Goal: Book appointment/travel/reservation

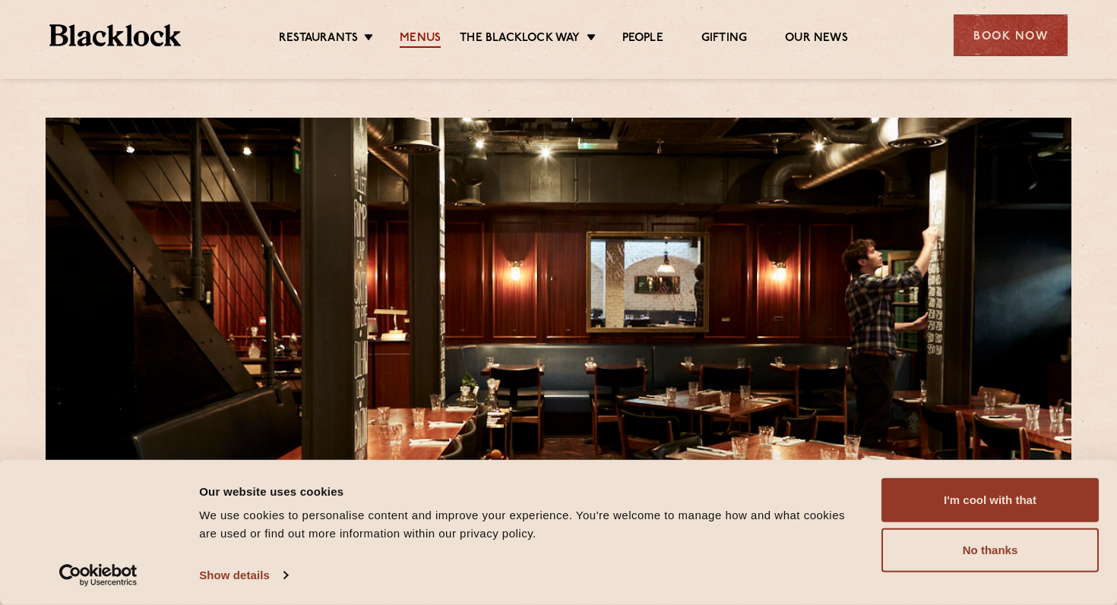
click at [428, 33] on link "Menus" at bounding box center [420, 39] width 41 height 17
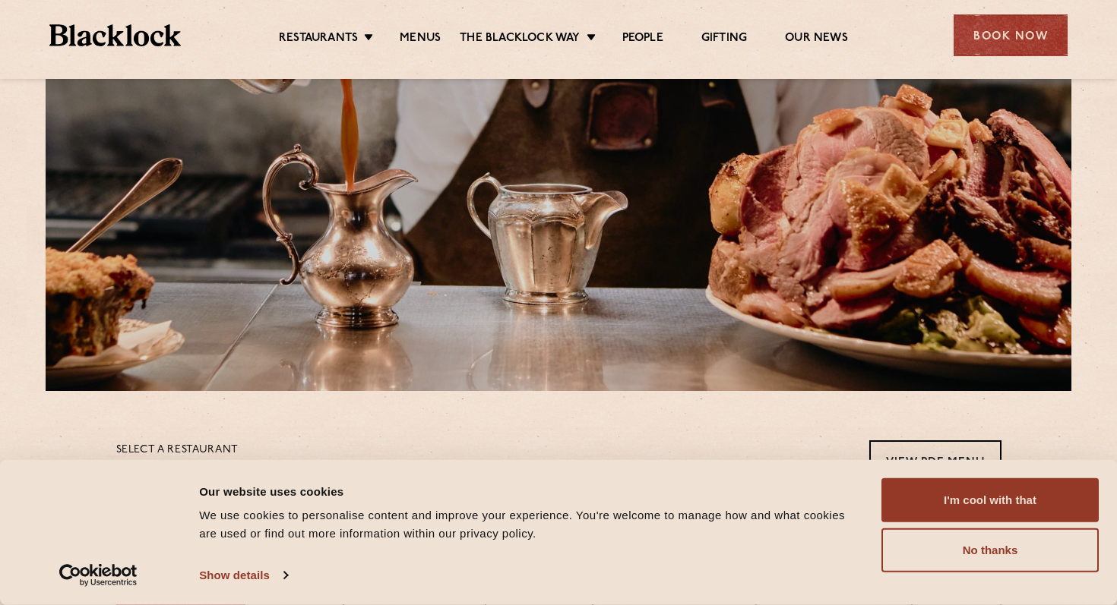
scroll to position [166, 0]
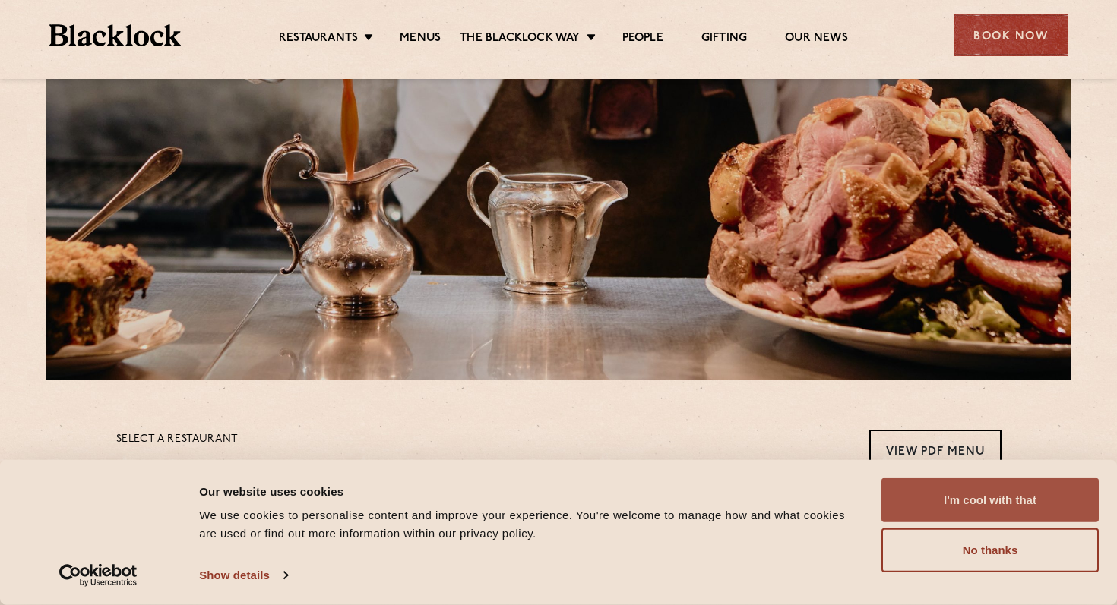
click at [980, 506] on button "I'm cool with that" at bounding box center [989, 501] width 217 height 44
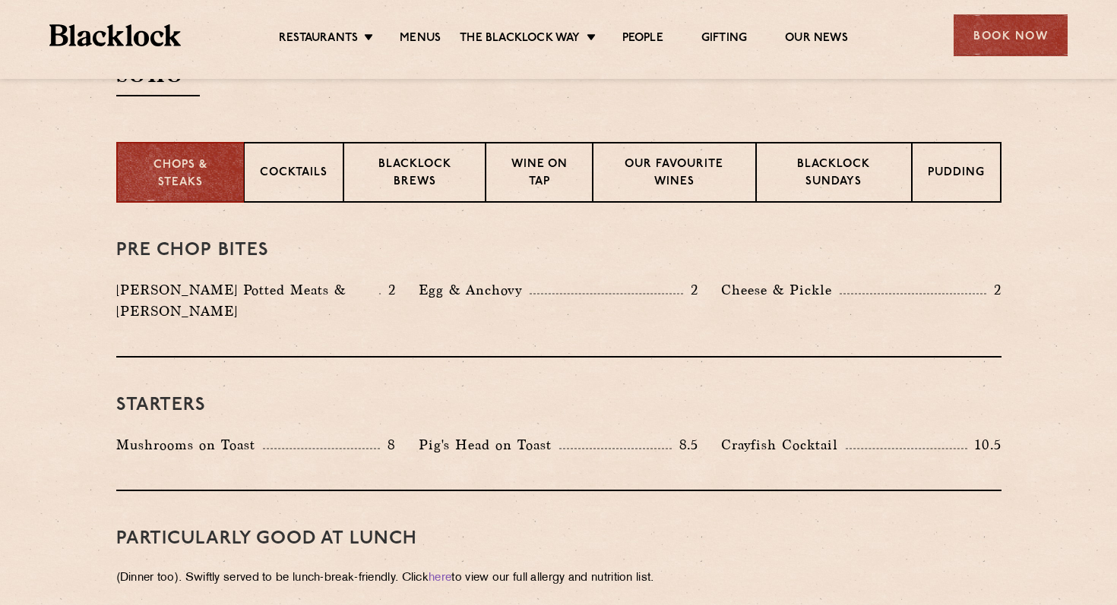
scroll to position [561, 0]
click at [821, 160] on p "Blacklock Sundays" at bounding box center [833, 175] width 123 height 36
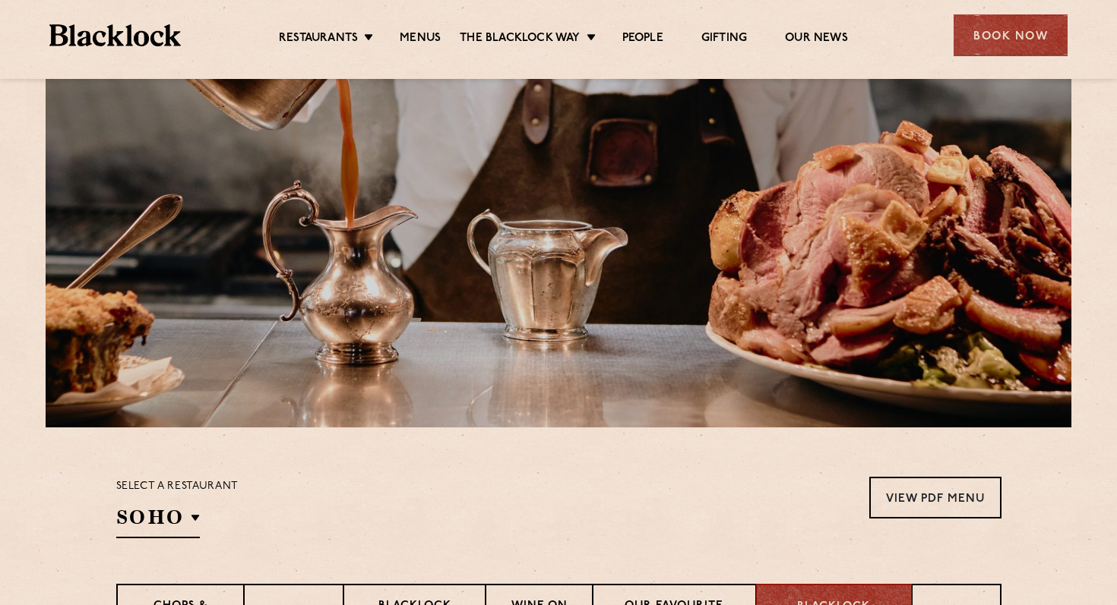
scroll to position [119, 0]
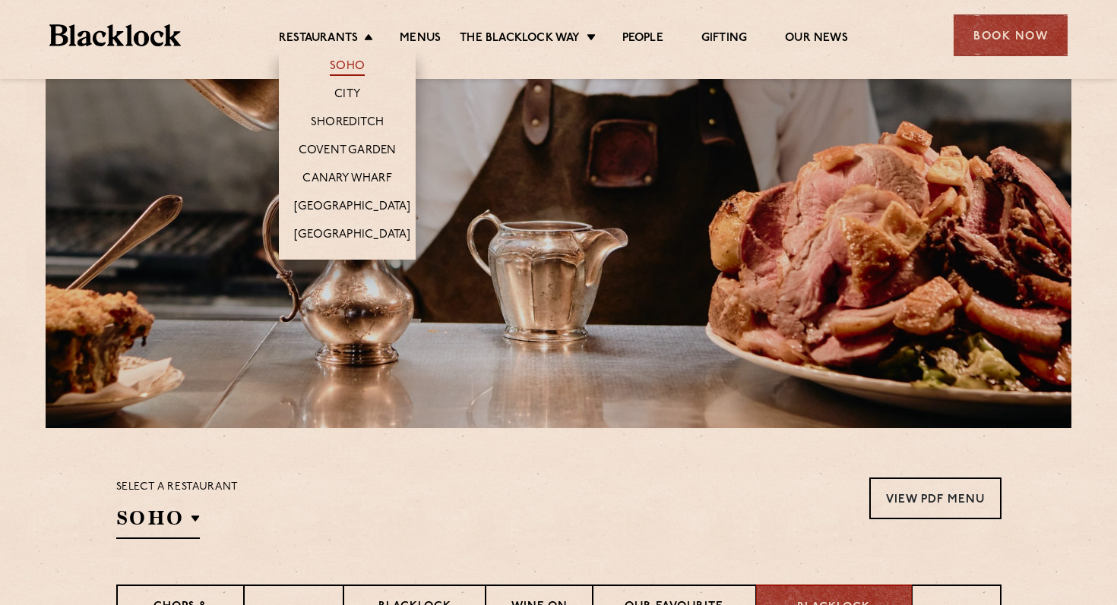
click at [337, 65] on link "Soho" at bounding box center [347, 67] width 35 height 17
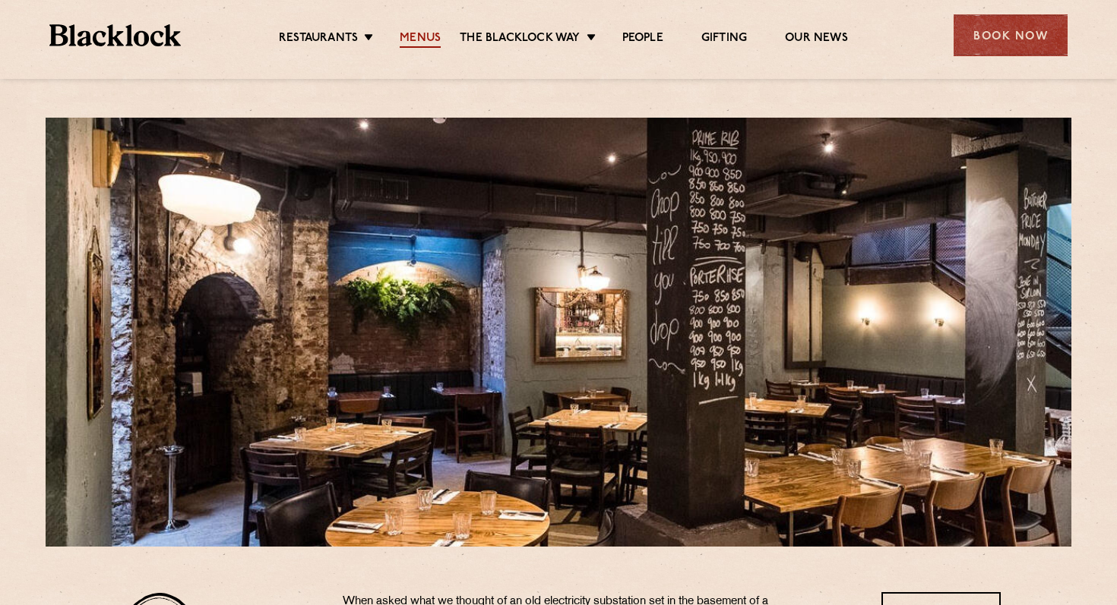
click at [422, 36] on link "Menus" at bounding box center [420, 39] width 41 height 17
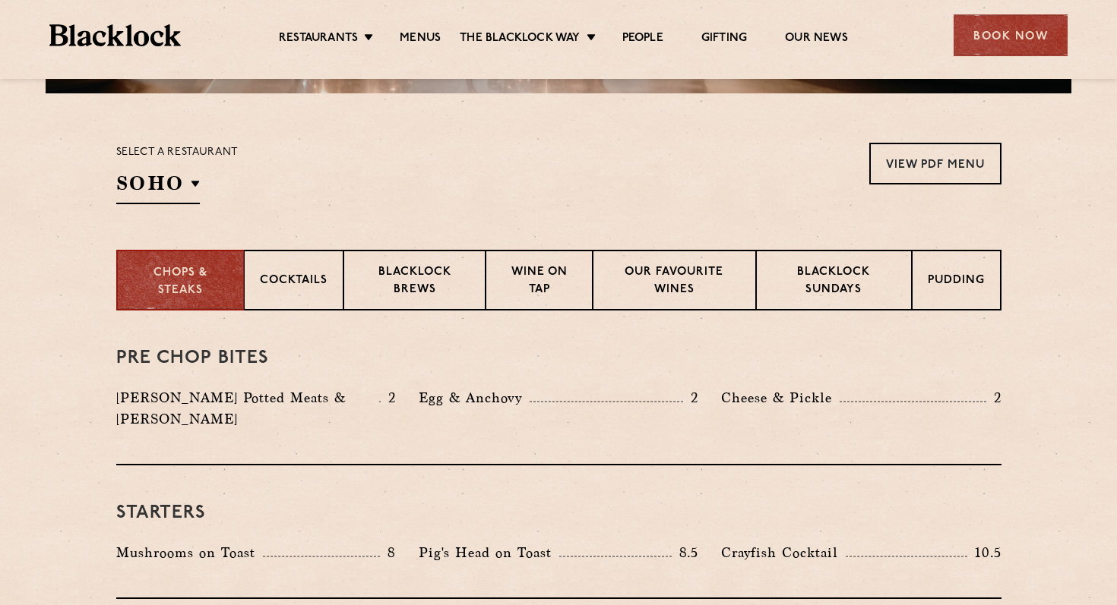
scroll to position [283, 0]
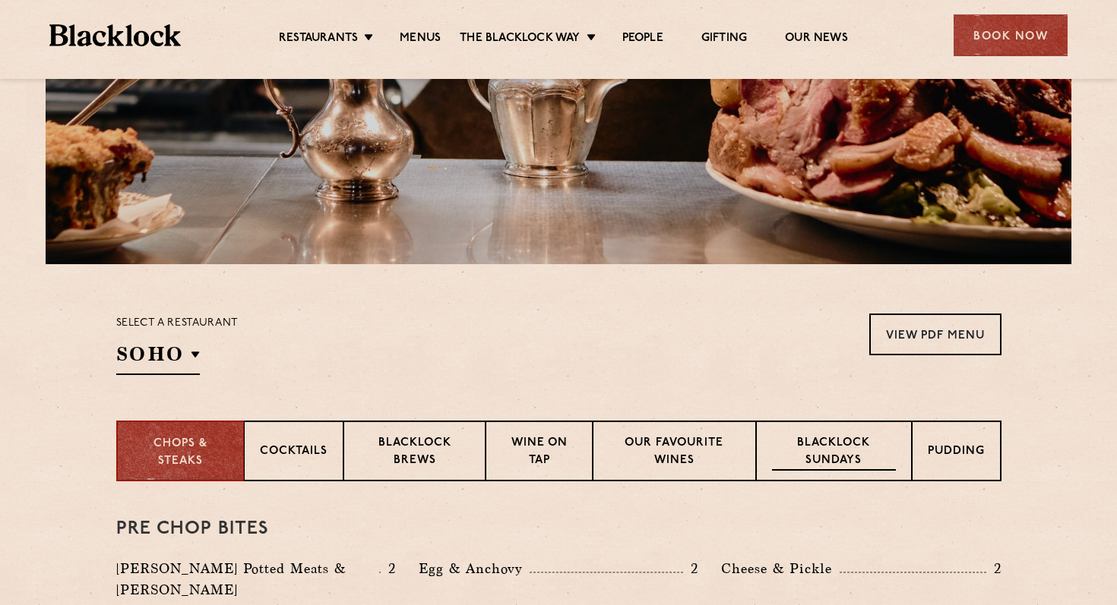
click at [850, 457] on p "Blacklock Sundays" at bounding box center [833, 453] width 123 height 36
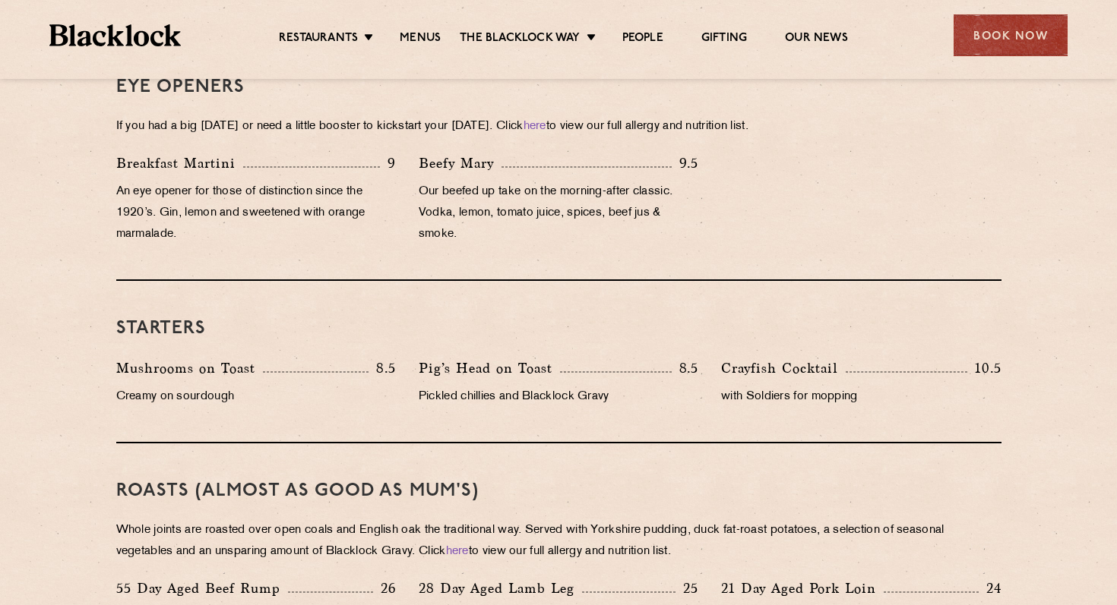
scroll to position [0, 0]
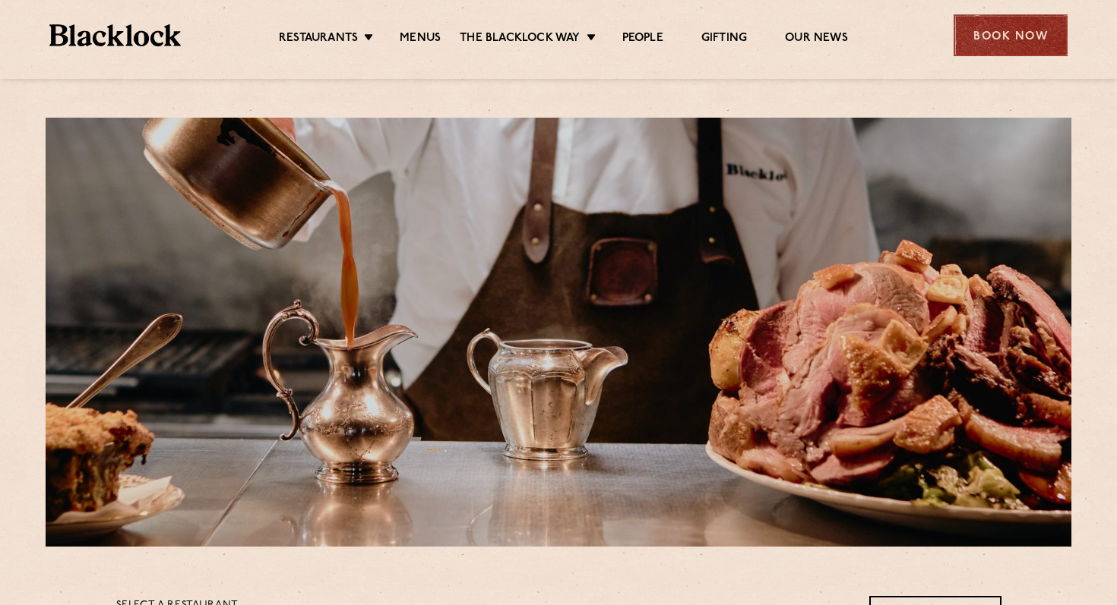
click at [1004, 37] on div "Book Now" at bounding box center [1010, 35] width 114 height 42
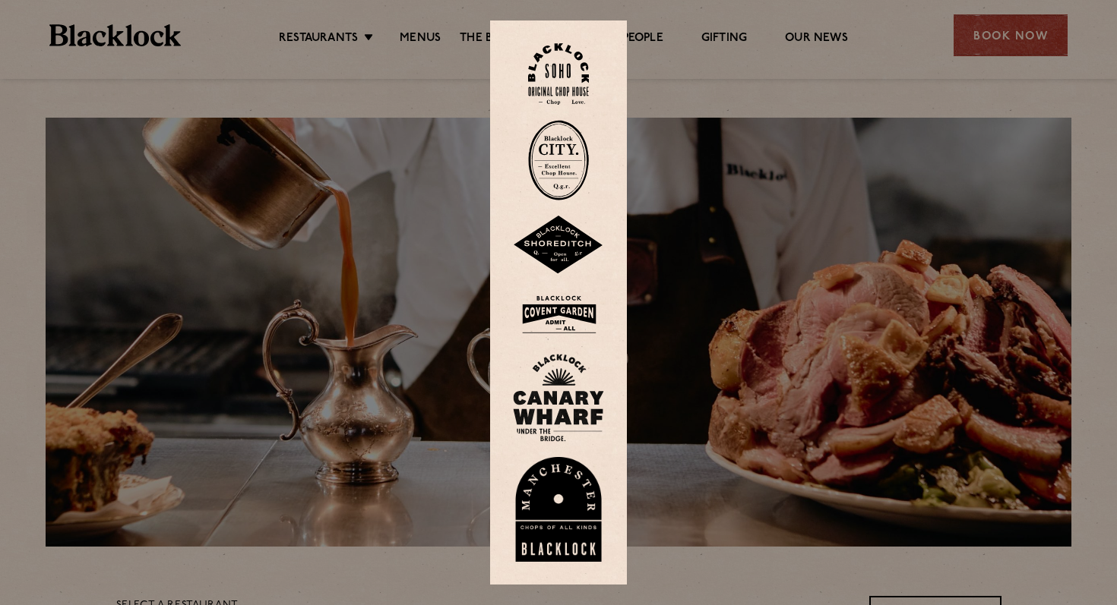
click at [562, 68] on img at bounding box center [558, 74] width 61 height 62
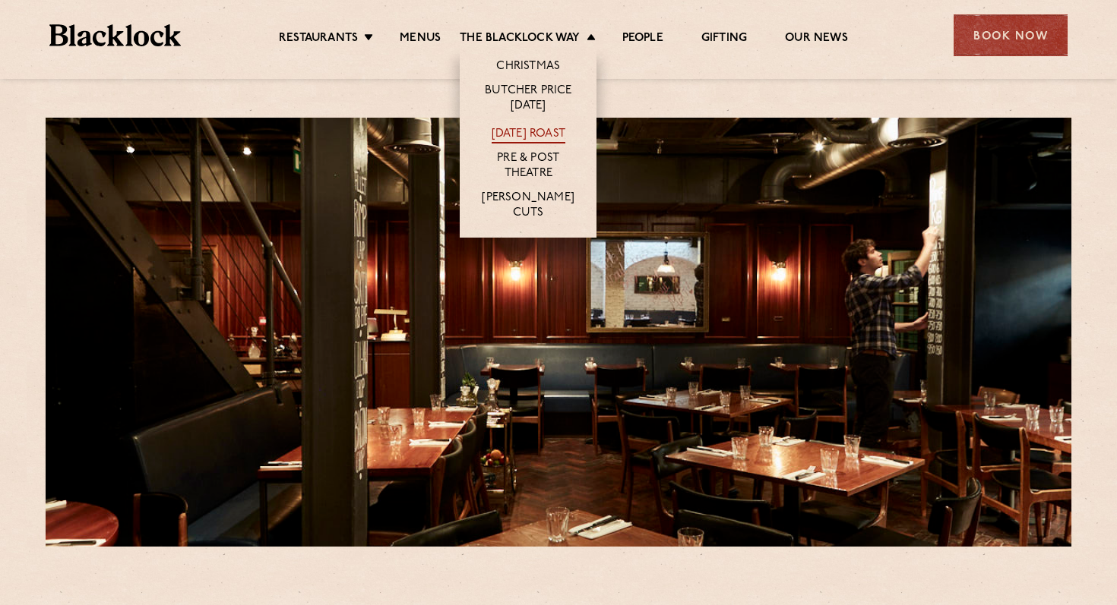
click at [528, 130] on link "[DATE] Roast" at bounding box center [528, 135] width 74 height 17
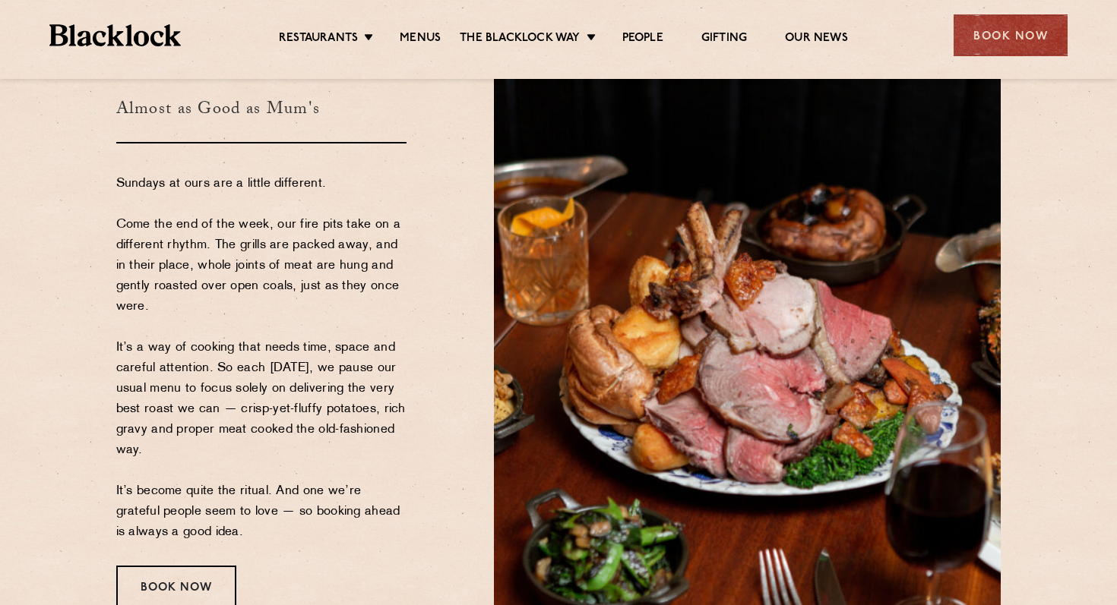
scroll to position [150, 0]
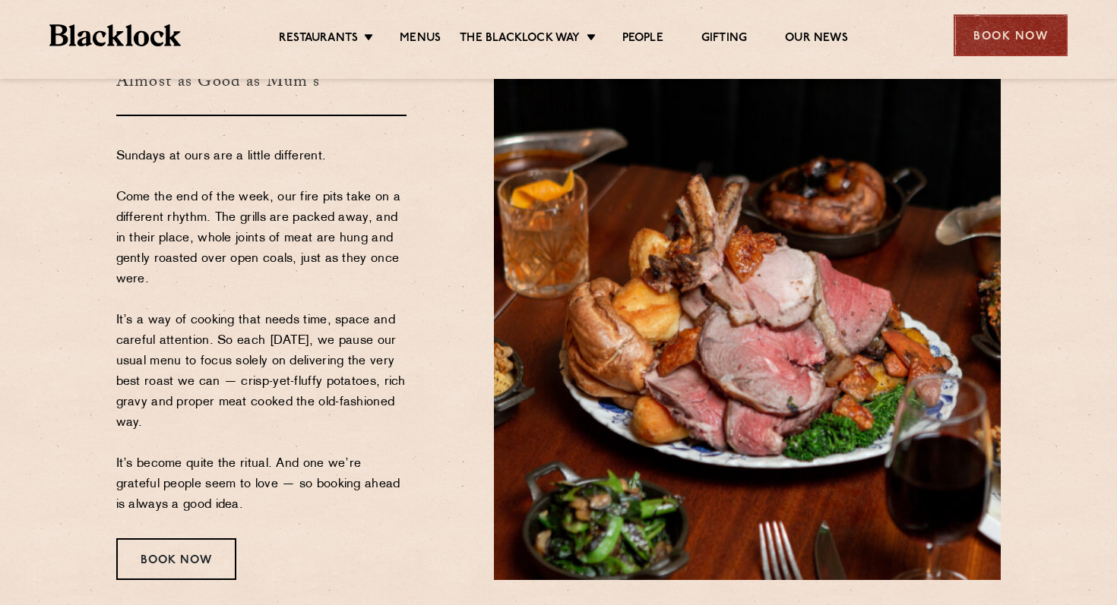
click at [1019, 29] on div "Book Now" at bounding box center [1010, 35] width 114 height 42
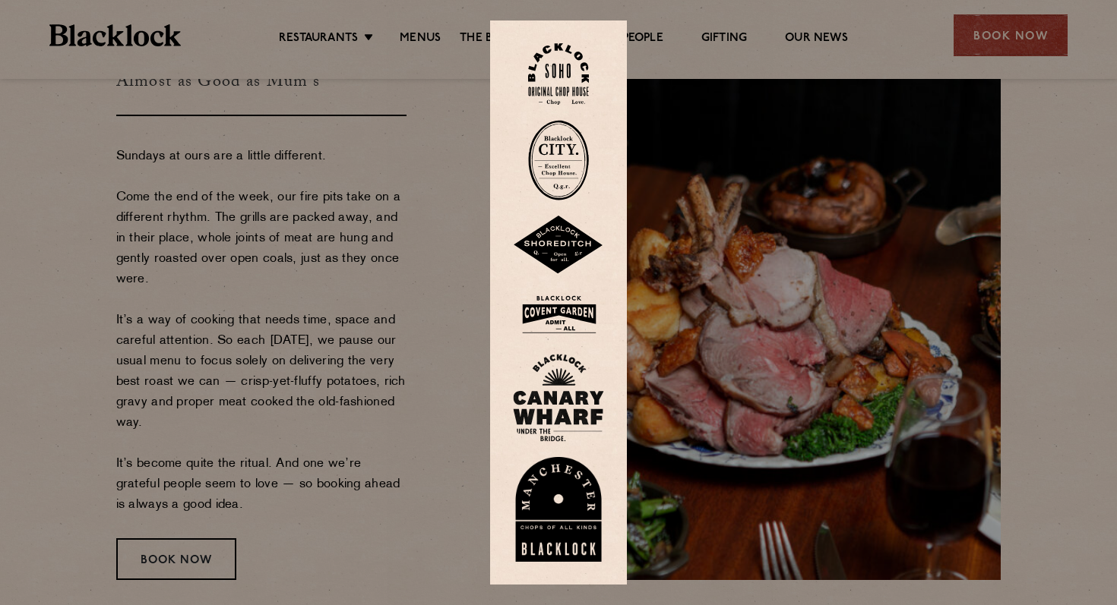
click at [552, 74] on img at bounding box center [558, 74] width 61 height 62
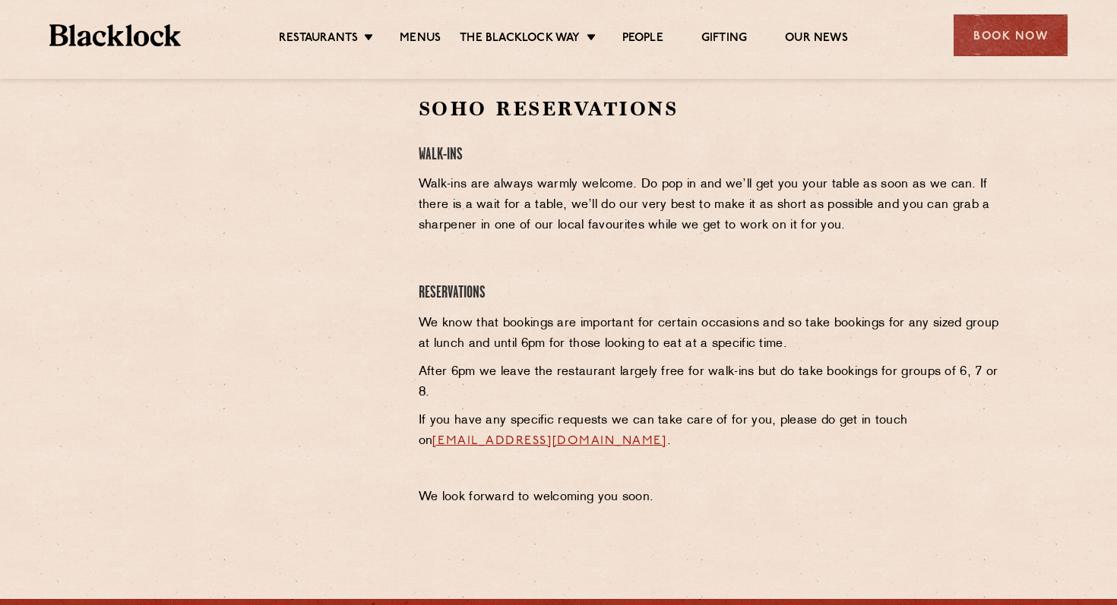
scroll to position [500, 0]
